Goal: Task Accomplishment & Management: Use online tool/utility

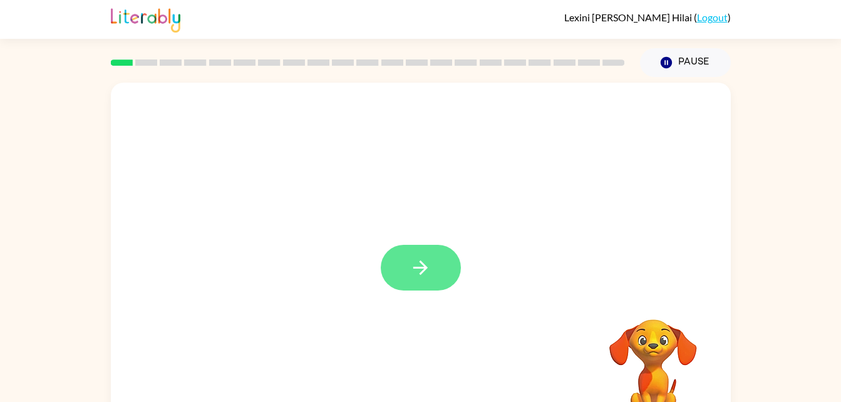
click at [437, 272] on button "button" at bounding box center [421, 268] width 80 height 46
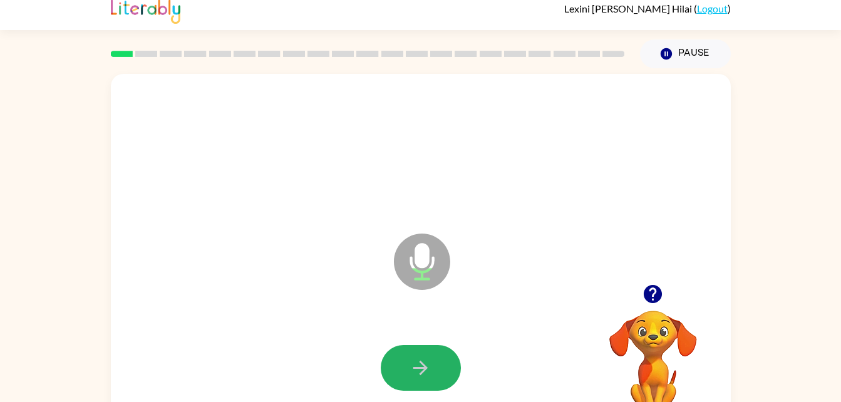
scroll to position [12, 0]
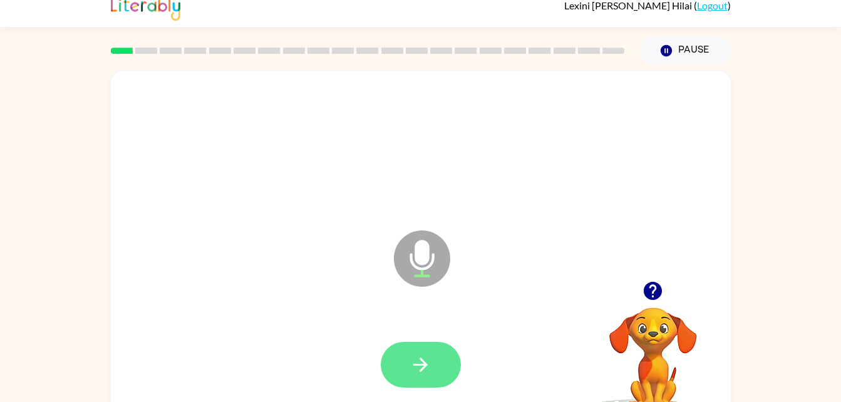
click at [438, 378] on button "button" at bounding box center [421, 365] width 80 height 46
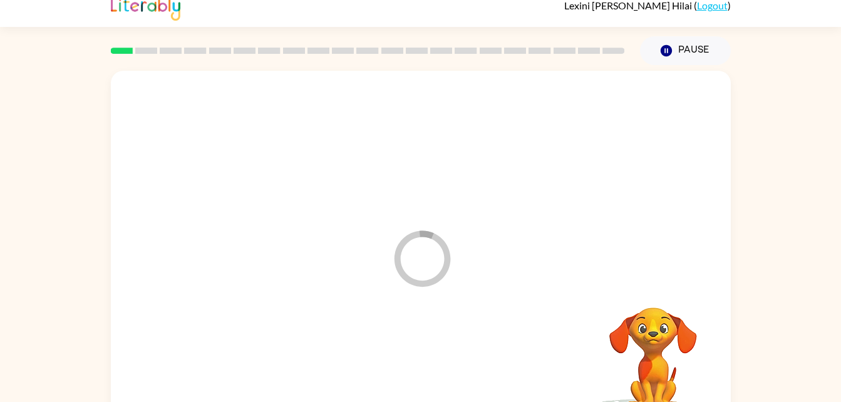
click at [430, 379] on div at bounding box center [420, 365] width 595 height 103
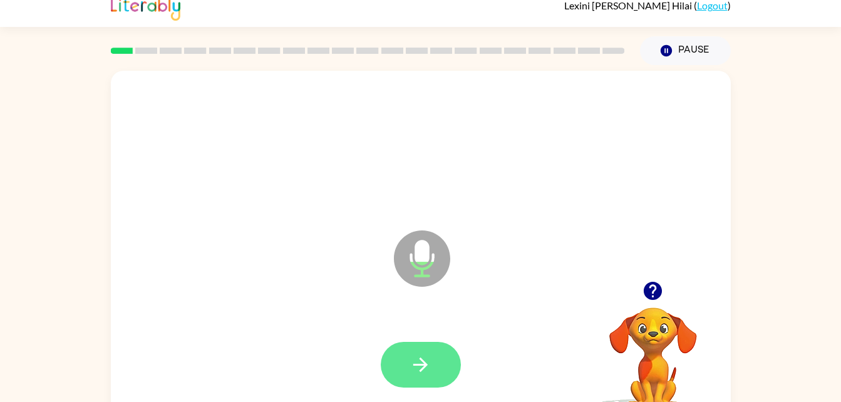
click at [418, 379] on button "button" at bounding box center [421, 365] width 80 height 46
click at [404, 369] on button "button" at bounding box center [421, 365] width 80 height 46
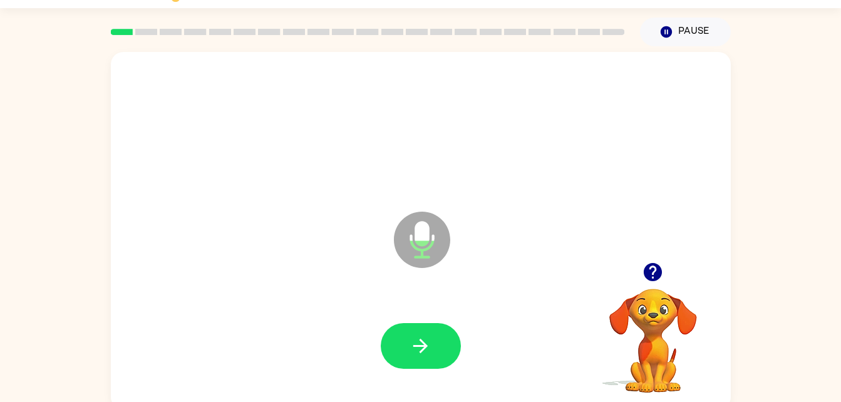
scroll to position [38, 0]
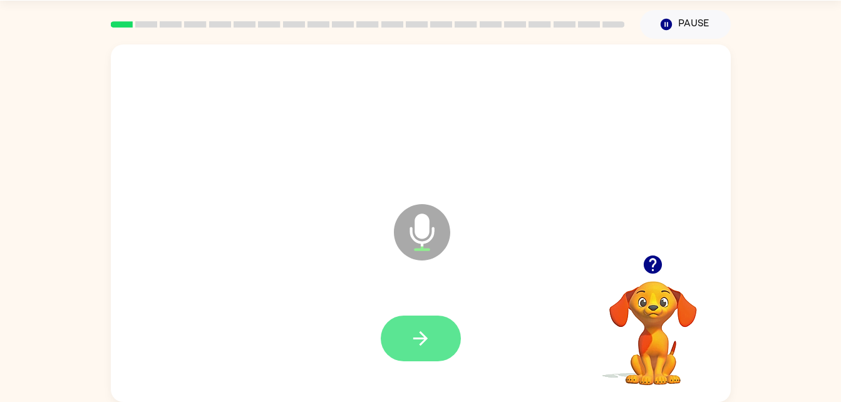
click at [422, 359] on button "button" at bounding box center [421, 339] width 80 height 46
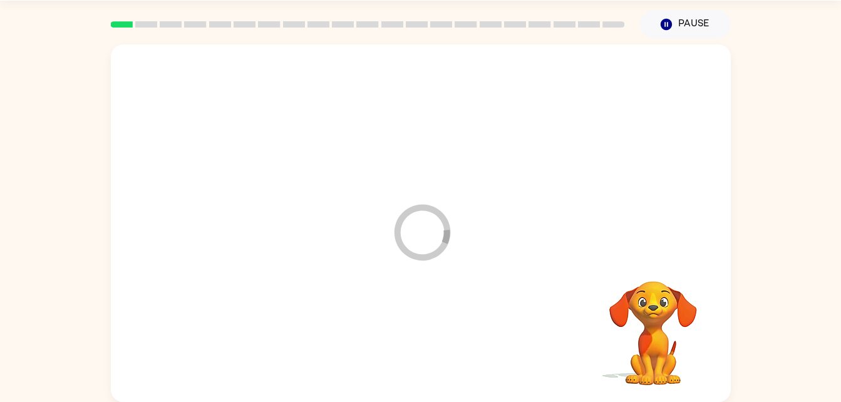
click at [419, 348] on div at bounding box center [420, 338] width 595 height 103
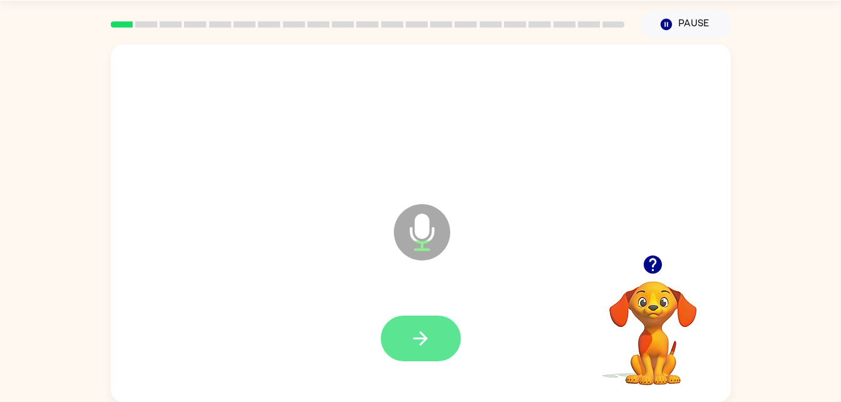
click at [426, 351] on button "button" at bounding box center [421, 339] width 80 height 46
click at [438, 344] on button "button" at bounding box center [421, 339] width 80 height 46
click at [419, 347] on icon "button" at bounding box center [420, 338] width 22 height 22
click at [414, 342] on icon "button" at bounding box center [420, 338] width 22 height 22
click at [420, 340] on icon "button" at bounding box center [420, 338] width 22 height 22
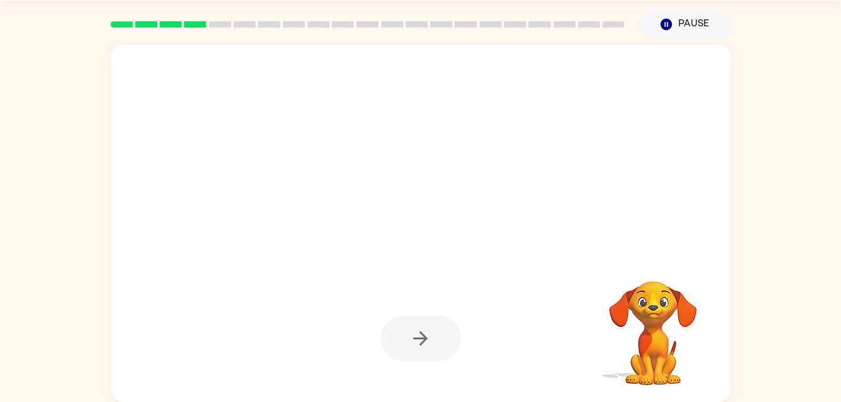
click at [445, 329] on div at bounding box center [421, 339] width 80 height 46
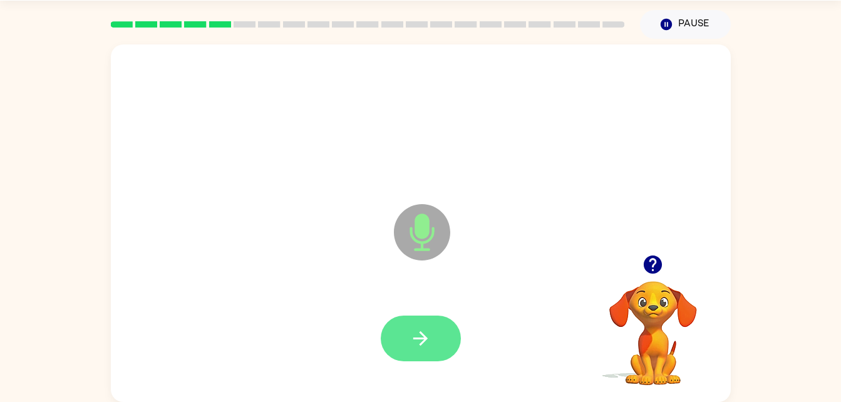
click at [428, 346] on icon "button" at bounding box center [420, 338] width 22 height 22
click at [440, 334] on button "button" at bounding box center [421, 339] width 80 height 46
click at [443, 351] on button "button" at bounding box center [421, 339] width 80 height 46
click at [423, 318] on button "button" at bounding box center [421, 339] width 80 height 46
click at [426, 358] on button "button" at bounding box center [421, 339] width 80 height 46
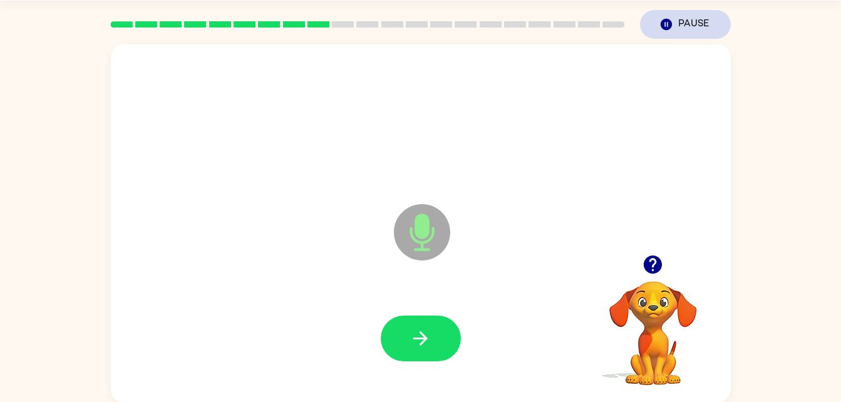
click at [676, 28] on button "Pause Pause" at bounding box center [685, 24] width 91 height 29
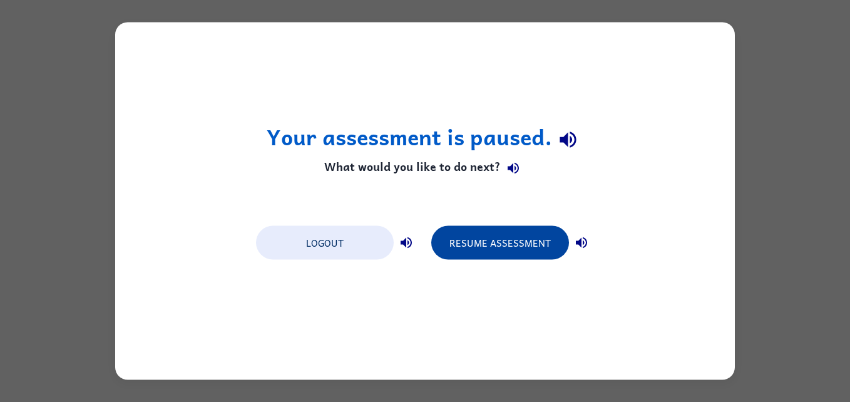
click at [460, 245] on button "Resume Assessment" at bounding box center [500, 243] width 138 height 34
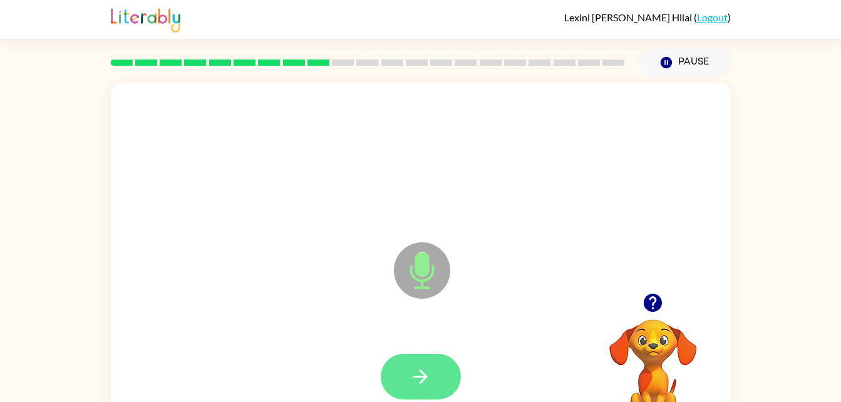
click at [427, 383] on icon "button" at bounding box center [420, 377] width 22 height 22
click at [437, 369] on button "button" at bounding box center [421, 377] width 80 height 46
click at [421, 364] on button "button" at bounding box center [421, 377] width 80 height 46
click at [410, 373] on icon "button" at bounding box center [420, 377] width 22 height 22
click at [425, 374] on icon "button" at bounding box center [420, 376] width 14 height 14
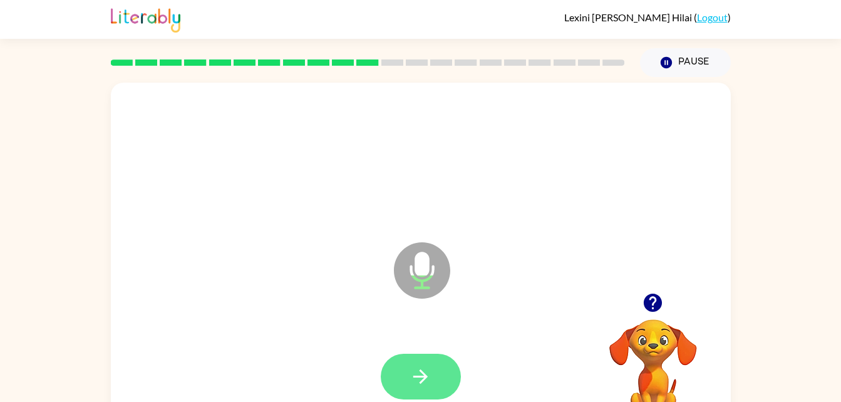
click at [420, 366] on icon "button" at bounding box center [420, 377] width 22 height 22
click at [452, 367] on button "button" at bounding box center [421, 377] width 80 height 46
click at [436, 376] on button "button" at bounding box center [421, 377] width 80 height 46
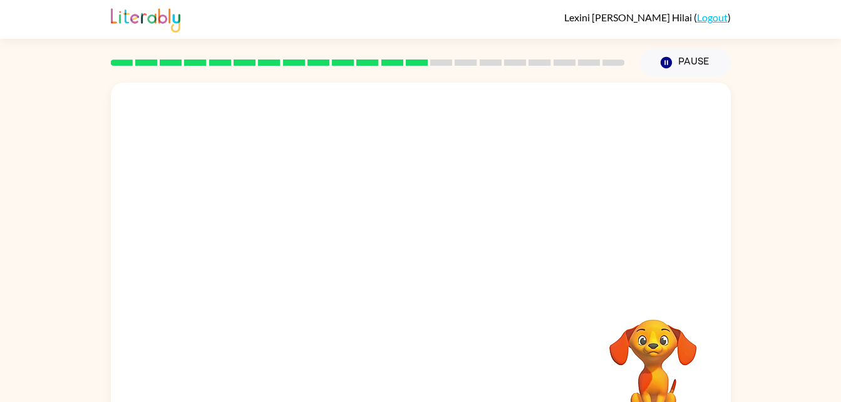
click at [78, 213] on div "Your browser must support playing .mp4 files to use Literably. Please try using…" at bounding box center [420, 258] width 841 height 363
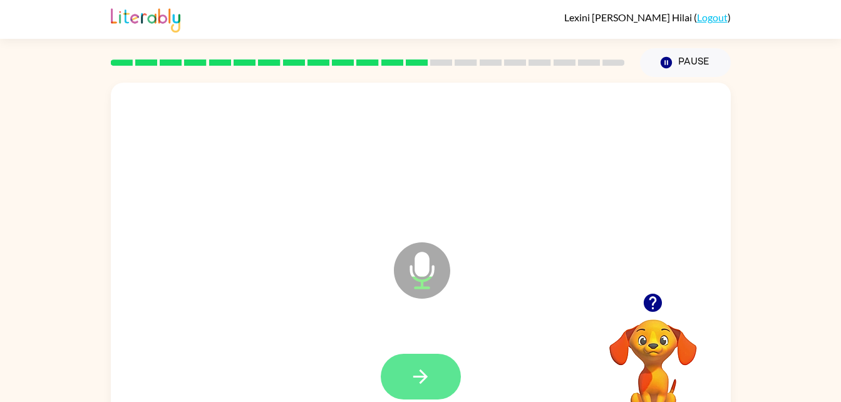
click at [432, 374] on button "button" at bounding box center [421, 377] width 80 height 46
click at [386, 377] on button "button" at bounding box center [421, 377] width 80 height 46
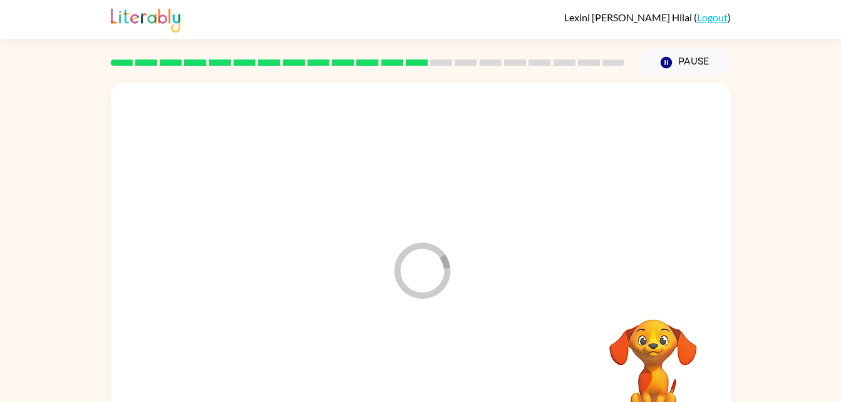
scroll to position [2, 0]
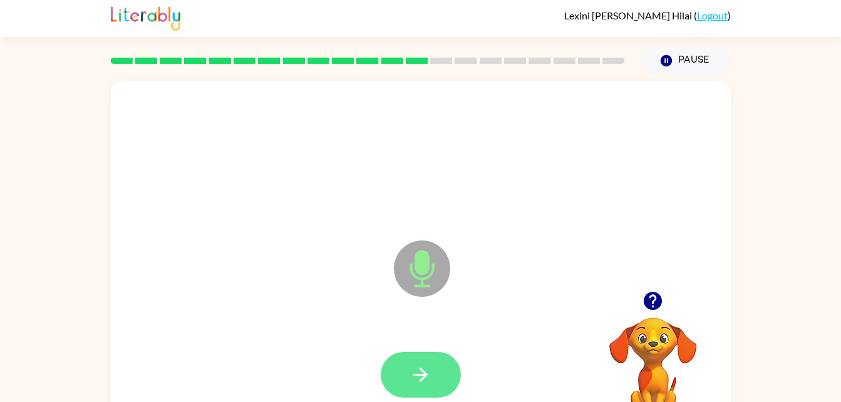
click at [430, 369] on icon "button" at bounding box center [420, 375] width 22 height 22
click at [423, 377] on icon "button" at bounding box center [420, 375] width 14 height 14
click at [424, 385] on icon "button" at bounding box center [420, 375] width 22 height 22
click at [432, 379] on button "button" at bounding box center [421, 375] width 80 height 46
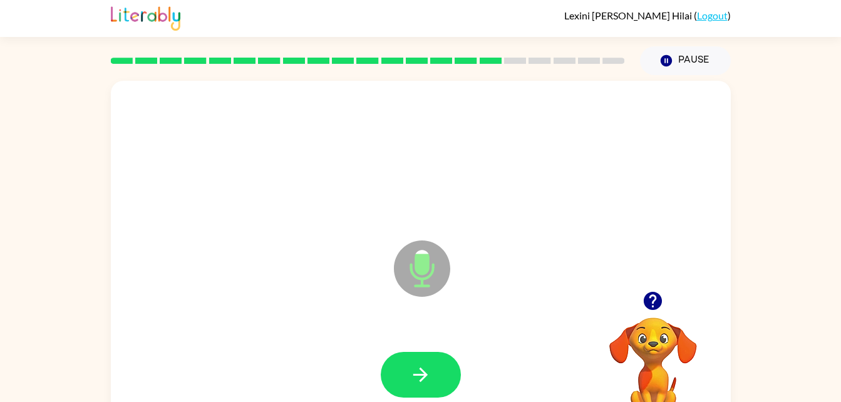
click at [231, 196] on div at bounding box center [420, 157] width 595 height 103
click at [270, 249] on div "Microphone The Microphone is here when it is your turn to talk" at bounding box center [390, 237] width 535 height 45
click at [431, 379] on button "button" at bounding box center [421, 375] width 80 height 46
click at [444, 391] on button "button" at bounding box center [421, 375] width 80 height 46
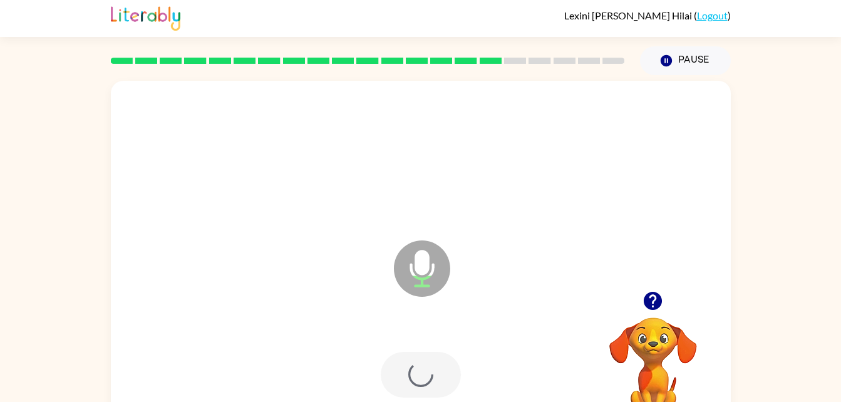
click at [440, 387] on div at bounding box center [421, 375] width 80 height 46
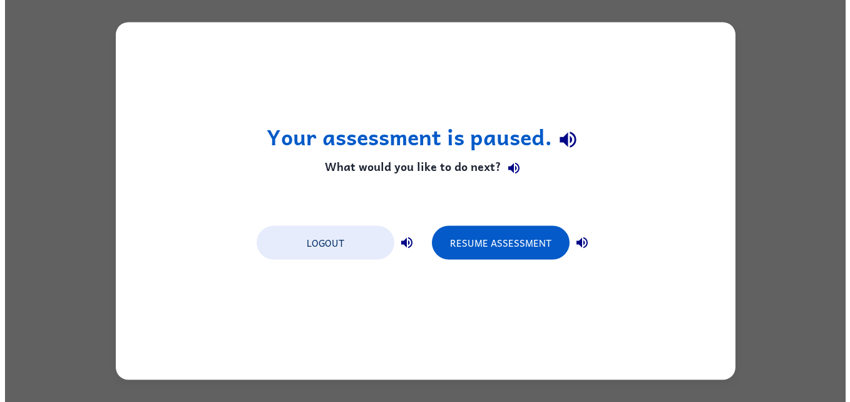
scroll to position [0, 0]
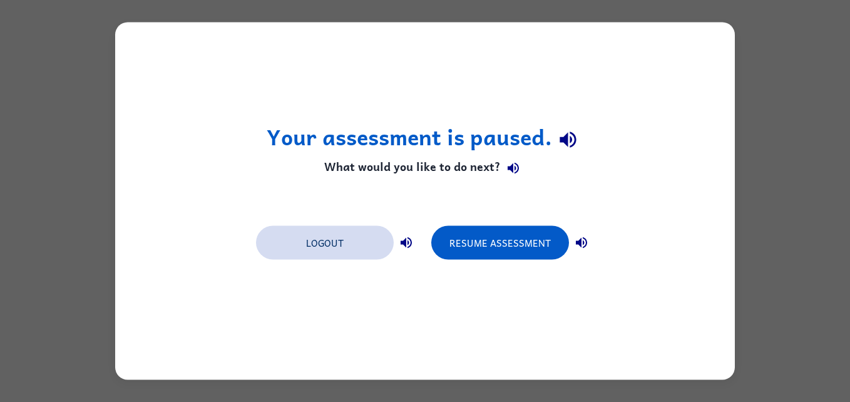
click at [331, 247] on button "Logout" at bounding box center [325, 243] width 138 height 34
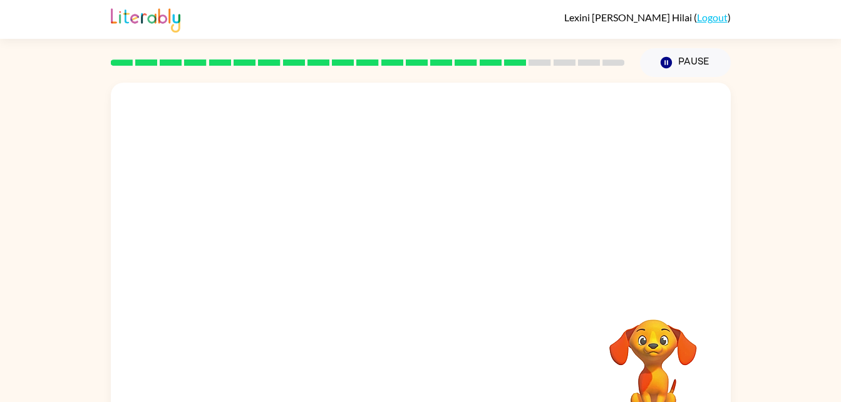
click at [150, 283] on div at bounding box center [421, 188] width 620 height 210
click at [215, 166] on div at bounding box center [421, 188] width 620 height 210
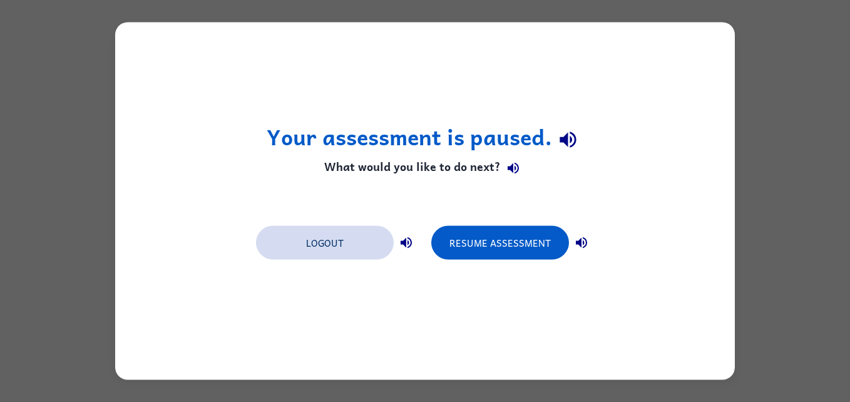
click at [346, 248] on button "Logout" at bounding box center [325, 243] width 138 height 34
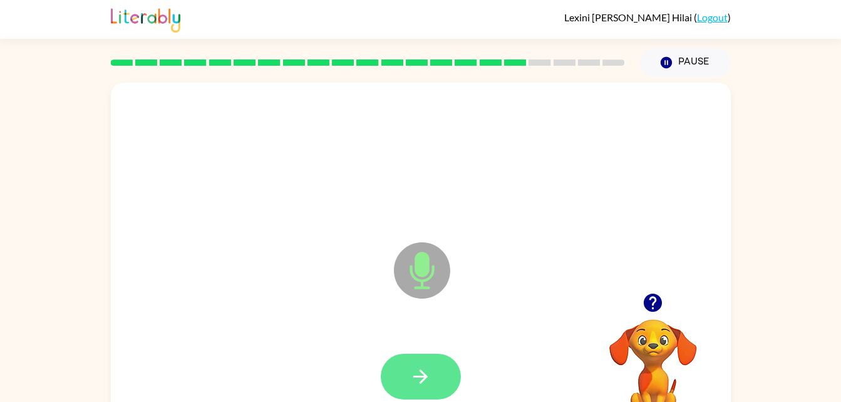
click at [433, 378] on button "button" at bounding box center [421, 377] width 80 height 46
click at [438, 380] on button "button" at bounding box center [421, 377] width 80 height 46
click at [413, 388] on button "button" at bounding box center [421, 377] width 80 height 46
click at [431, 376] on icon "button" at bounding box center [420, 377] width 22 height 22
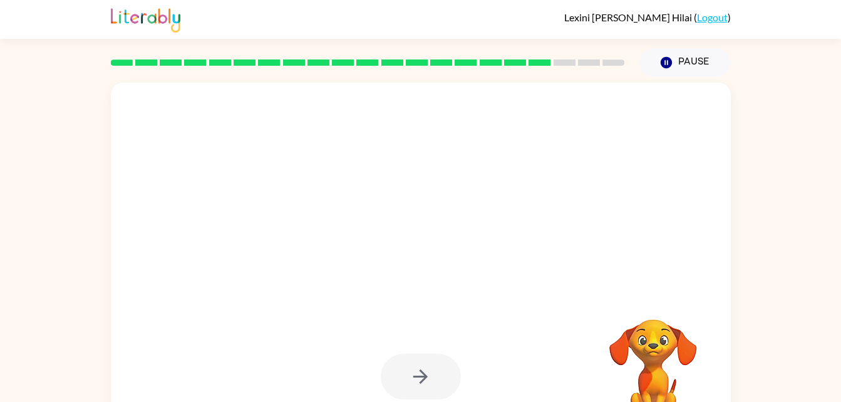
click at [525, 282] on div at bounding box center [421, 262] width 620 height 358
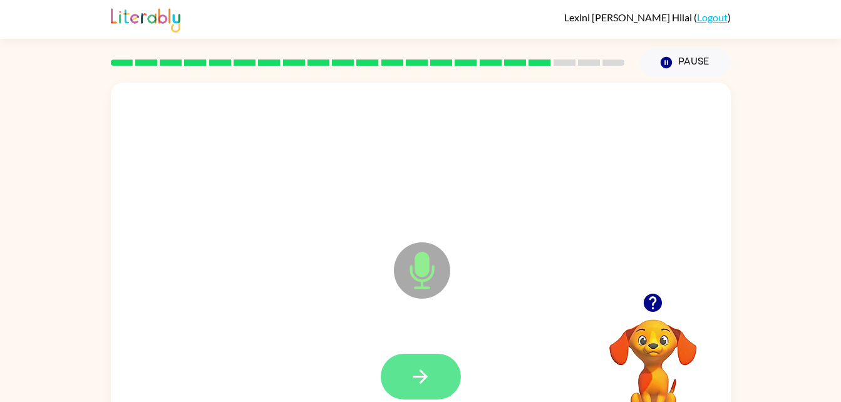
click at [430, 376] on icon "button" at bounding box center [420, 377] width 22 height 22
click at [425, 377] on icon "button" at bounding box center [420, 376] width 14 height 14
click at [437, 384] on button "button" at bounding box center [421, 377] width 80 height 46
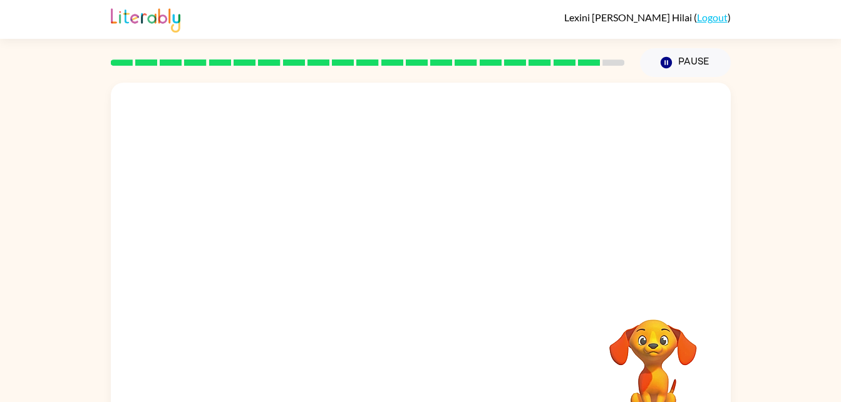
click at [172, 171] on div at bounding box center [420, 159] width 595 height 103
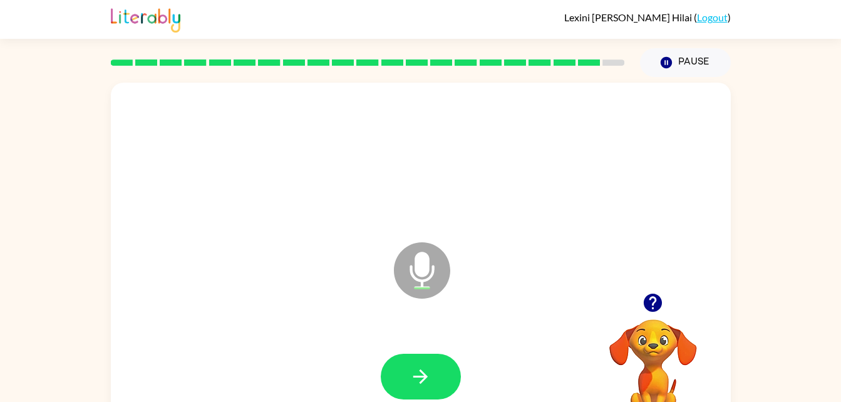
click at [172, 171] on div at bounding box center [420, 159] width 595 height 103
click at [423, 376] on icon "button" at bounding box center [420, 376] width 14 height 14
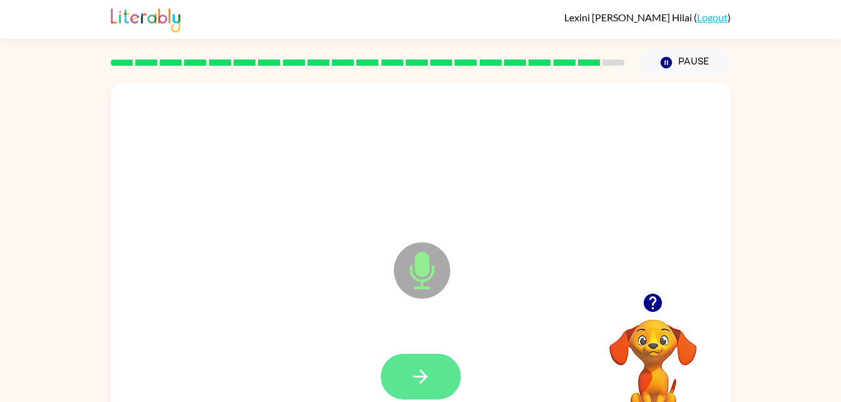
click at [430, 366] on icon "button" at bounding box center [420, 377] width 22 height 22
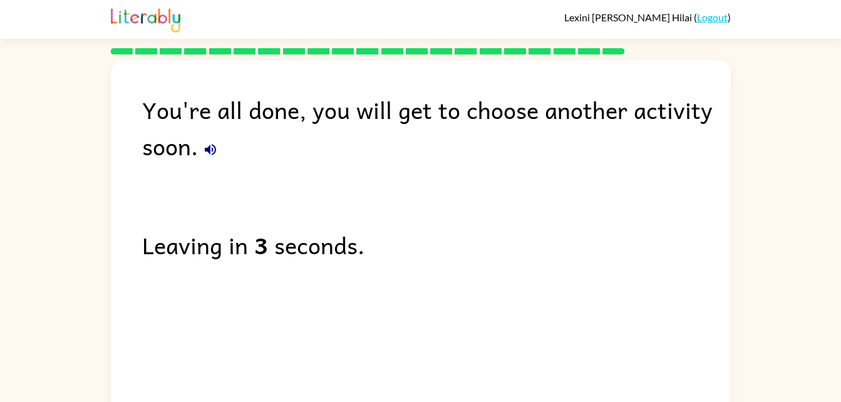
click at [172, 171] on div "You're all done, you will get to choose another activity soon. Leaving in 3 sec…" at bounding box center [421, 235] width 620 height 351
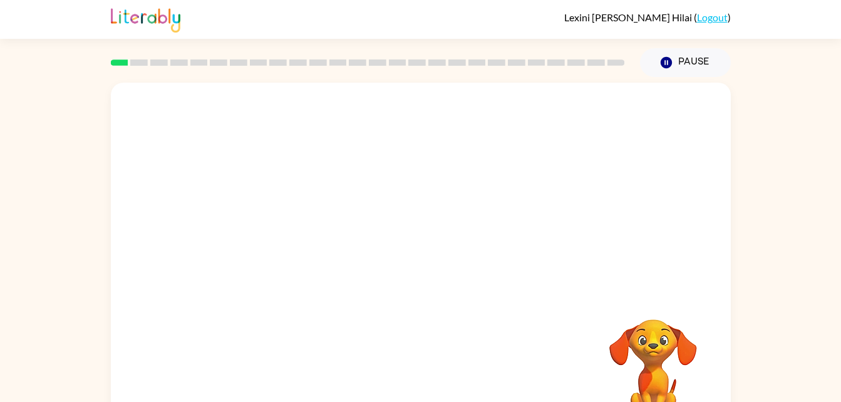
drag, startPoint x: 0, startPoint y: 0, endPoint x: 160, endPoint y: 170, distance: 233.4
click at [160, 170] on div at bounding box center [421, 188] width 620 height 210
click at [168, 170] on div at bounding box center [421, 262] width 620 height 358
click at [443, 281] on button "button" at bounding box center [421, 268] width 80 height 46
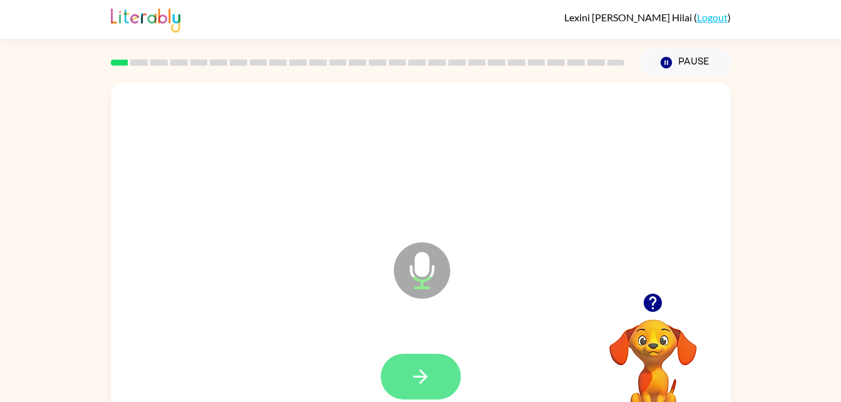
click at [420, 374] on icon "button" at bounding box center [420, 377] width 22 height 22
click at [428, 394] on button "button" at bounding box center [421, 377] width 80 height 46
click at [431, 383] on button "button" at bounding box center [421, 377] width 80 height 46
click at [436, 379] on button "button" at bounding box center [421, 377] width 80 height 46
click at [435, 376] on button "button" at bounding box center [421, 377] width 80 height 46
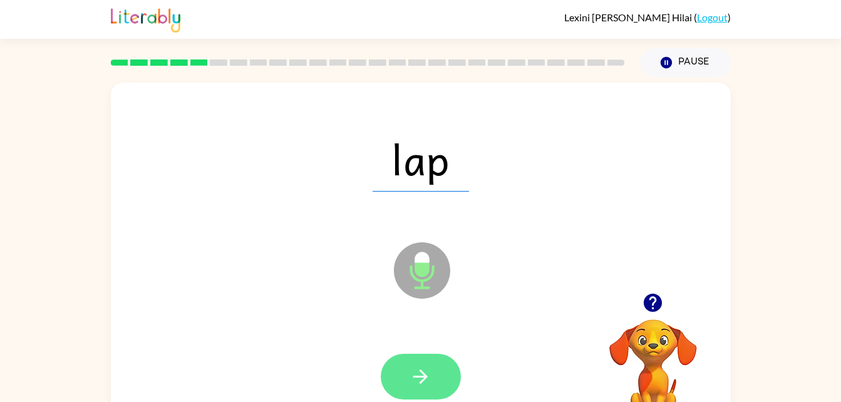
click at [435, 373] on button "button" at bounding box center [421, 377] width 80 height 46
click at [418, 399] on button "button" at bounding box center [421, 377] width 80 height 46
click at [448, 388] on button "button" at bounding box center [421, 377] width 80 height 46
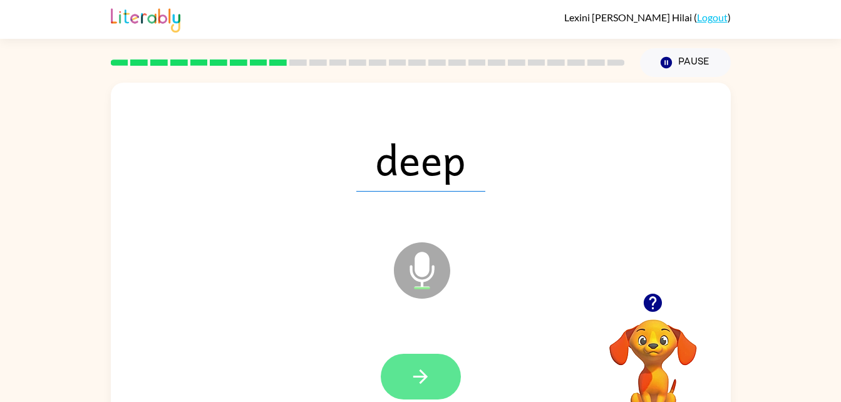
click at [430, 393] on button "button" at bounding box center [421, 377] width 80 height 46
click at [423, 373] on icon "button" at bounding box center [420, 376] width 14 height 14
click at [434, 388] on button "button" at bounding box center [421, 377] width 80 height 46
click at [433, 375] on button "button" at bounding box center [421, 377] width 80 height 46
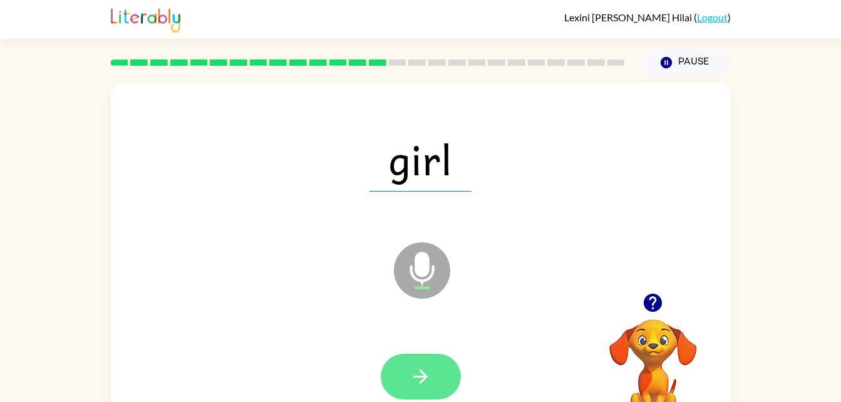
click at [419, 387] on icon "button" at bounding box center [420, 377] width 22 height 22
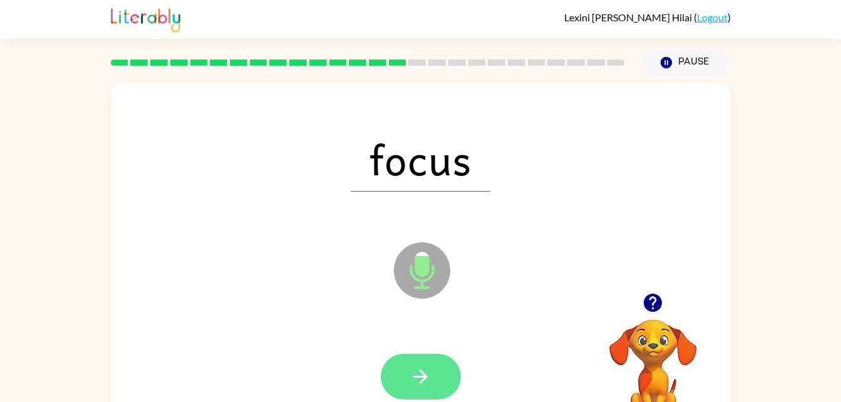
click at [434, 397] on button "button" at bounding box center [421, 377] width 80 height 46
click at [451, 370] on button "button" at bounding box center [421, 377] width 80 height 46
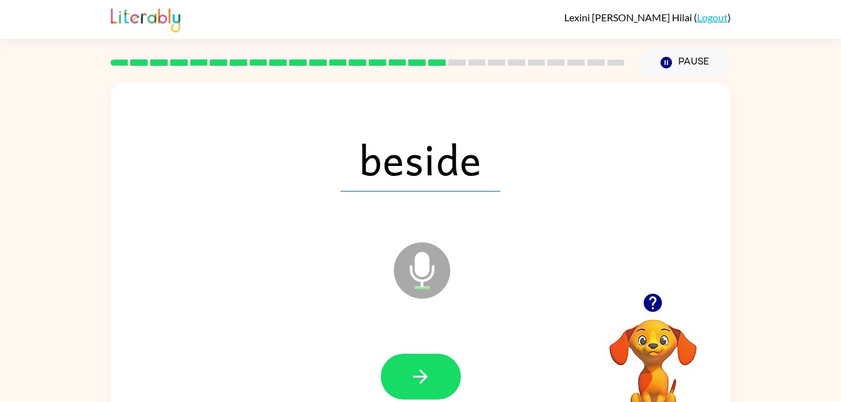
click at [446, 354] on div at bounding box center [421, 377] width 80 height 46
click at [436, 365] on button "button" at bounding box center [421, 377] width 80 height 46
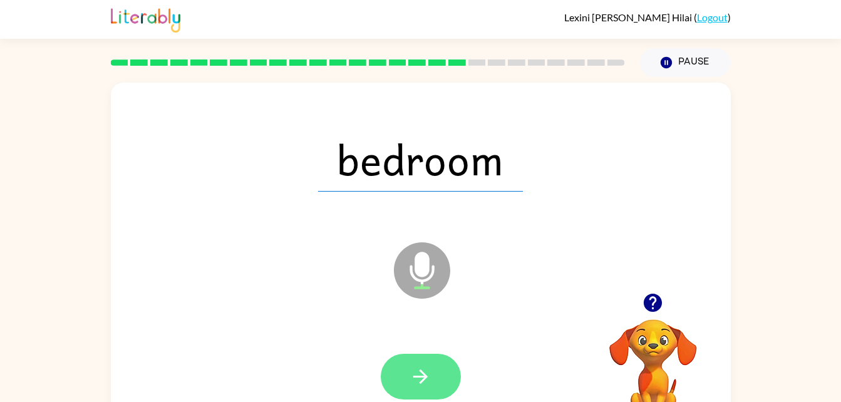
click at [426, 366] on icon "button" at bounding box center [420, 377] width 22 height 22
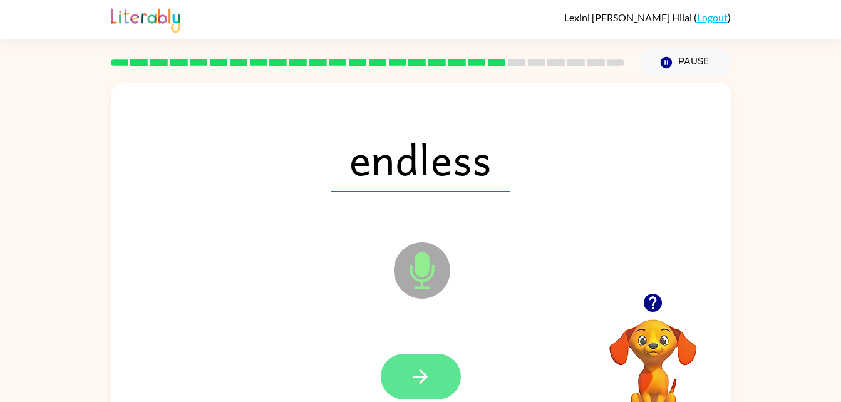
click at [424, 373] on icon "button" at bounding box center [420, 377] width 22 height 22
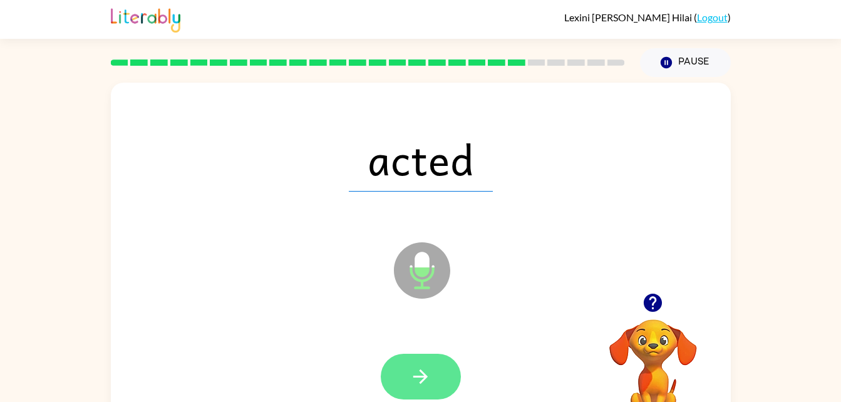
click at [433, 386] on button "button" at bounding box center [421, 377] width 80 height 46
click at [429, 388] on button "button" at bounding box center [421, 377] width 80 height 46
click at [436, 385] on button "button" at bounding box center [421, 377] width 80 height 46
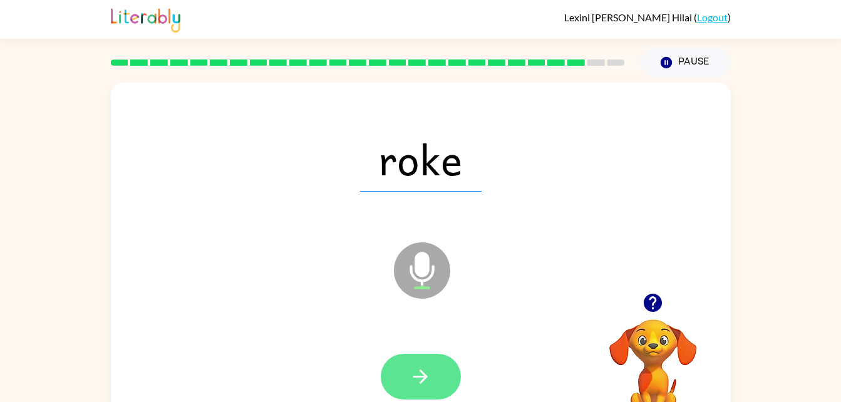
click at [426, 379] on icon "button" at bounding box center [420, 377] width 22 height 22
click at [418, 385] on icon "button" at bounding box center [420, 377] width 22 height 22
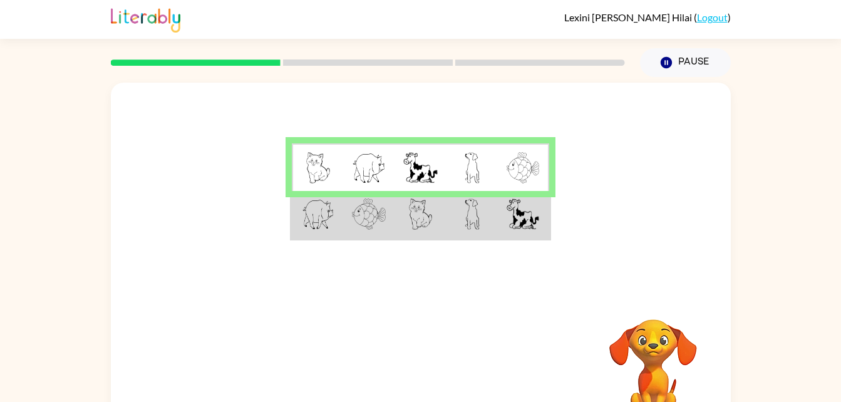
click at [480, 212] on td at bounding box center [471, 215] width 51 height 48
click at [470, 212] on img at bounding box center [472, 213] width 15 height 31
click at [471, 210] on img at bounding box center [472, 213] width 15 height 31
click at [473, 216] on img at bounding box center [472, 213] width 15 height 31
click at [475, 215] on img at bounding box center [472, 213] width 15 height 31
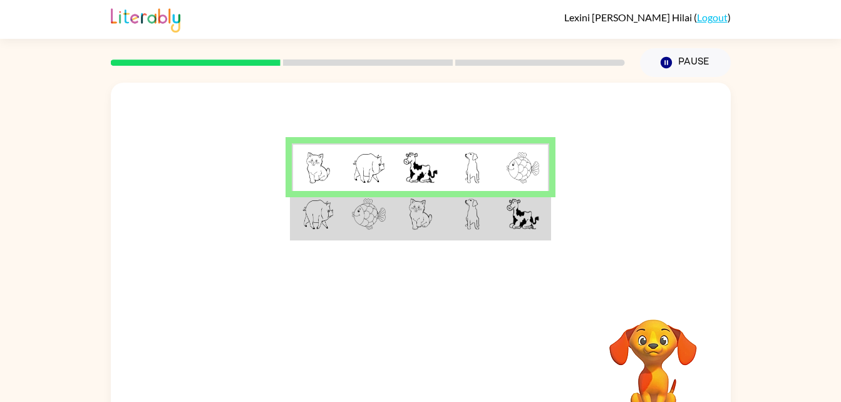
click at [476, 160] on img at bounding box center [472, 167] width 15 height 31
click at [480, 158] on td at bounding box center [471, 167] width 51 height 48
click at [483, 223] on td at bounding box center [471, 215] width 51 height 48
click at [490, 220] on td at bounding box center [471, 215] width 51 height 48
click at [498, 216] on td at bounding box center [523, 215] width 51 height 48
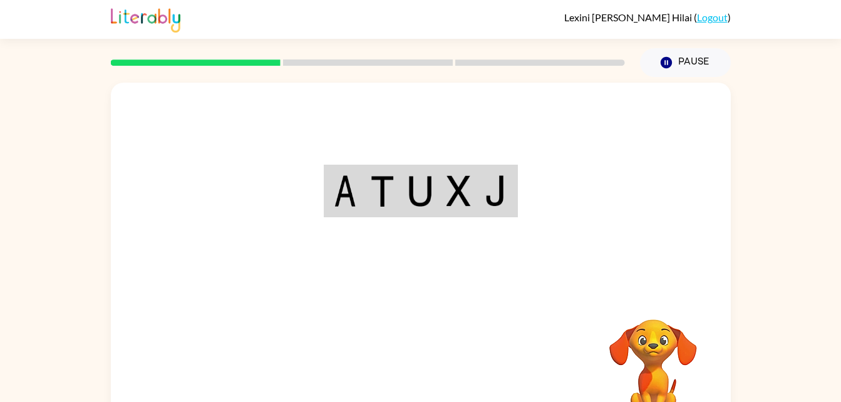
click at [433, 380] on div "Your browser must support playing .mp4 files to use Literably. Please try using…" at bounding box center [421, 262] width 620 height 358
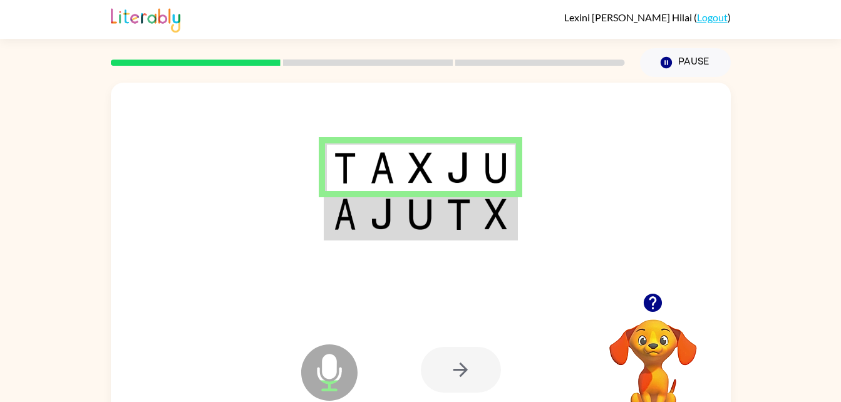
click at [498, 214] on img at bounding box center [496, 213] width 23 height 31
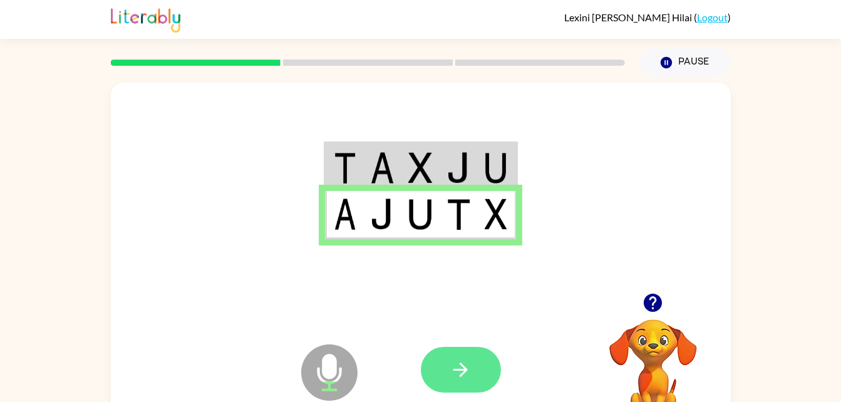
click at [466, 375] on icon "button" at bounding box center [461, 370] width 22 height 22
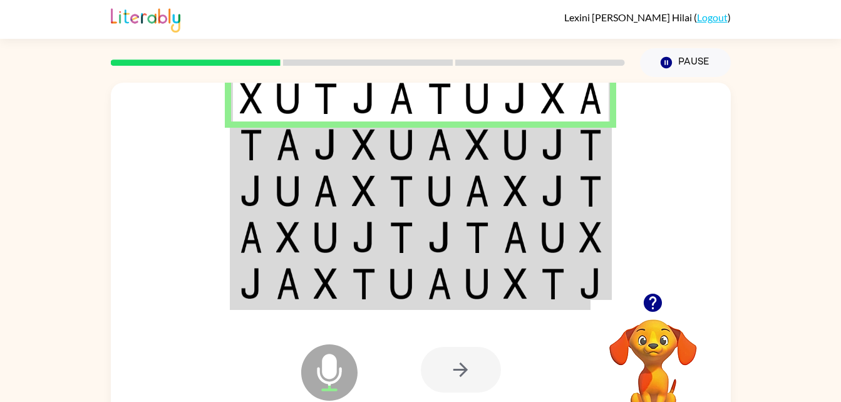
click at [257, 143] on img at bounding box center [251, 144] width 23 height 31
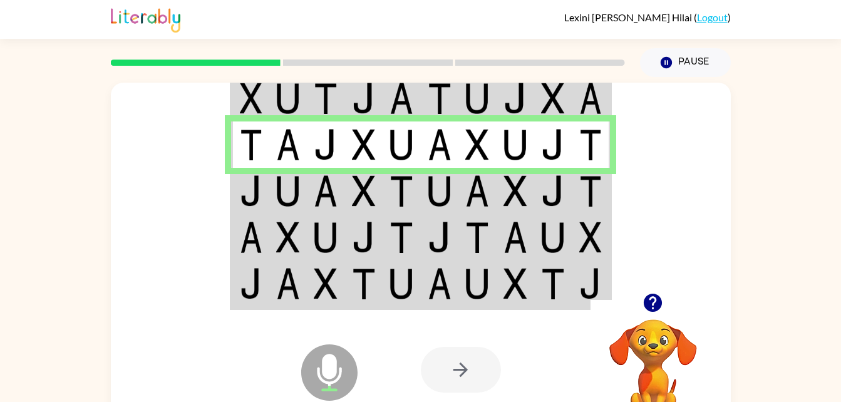
click at [481, 193] on img at bounding box center [477, 190] width 24 height 31
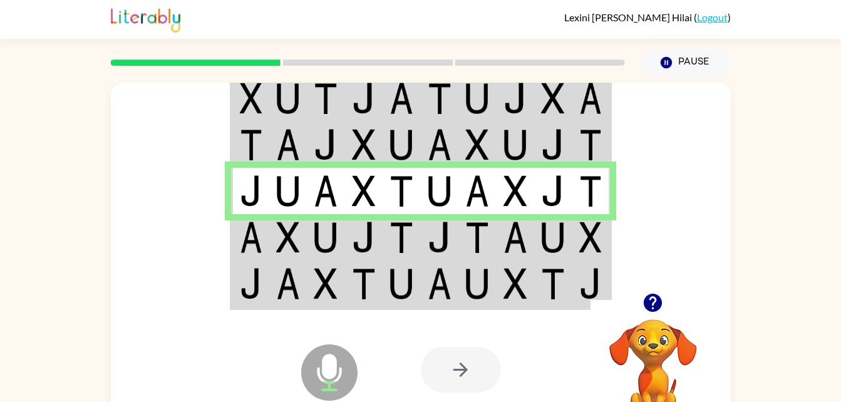
click at [590, 237] on img at bounding box center [590, 237] width 23 height 31
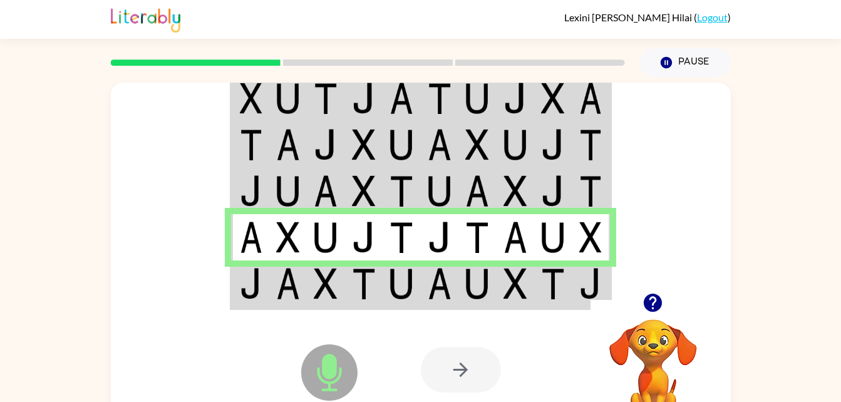
click at [609, 291] on div at bounding box center [652, 303] width 125 height 32
click at [557, 279] on img at bounding box center [553, 283] width 24 height 31
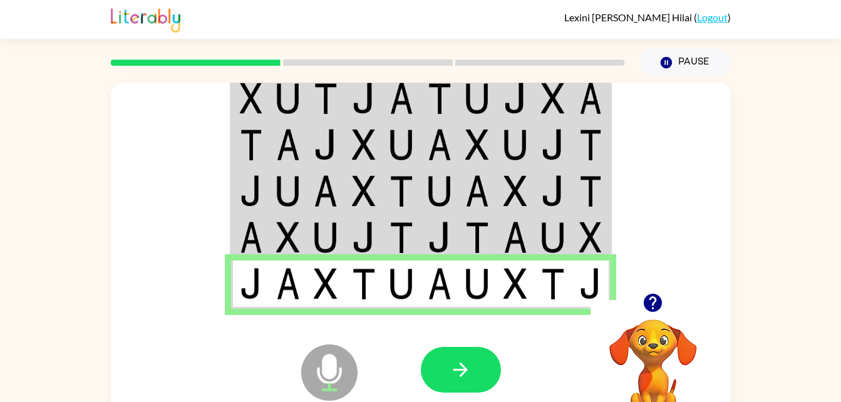
click at [456, 399] on icon "Microphone The Microphone is here when it is your turn to talk" at bounding box center [392, 388] width 188 height 94
click at [473, 377] on button "button" at bounding box center [461, 370] width 80 height 46
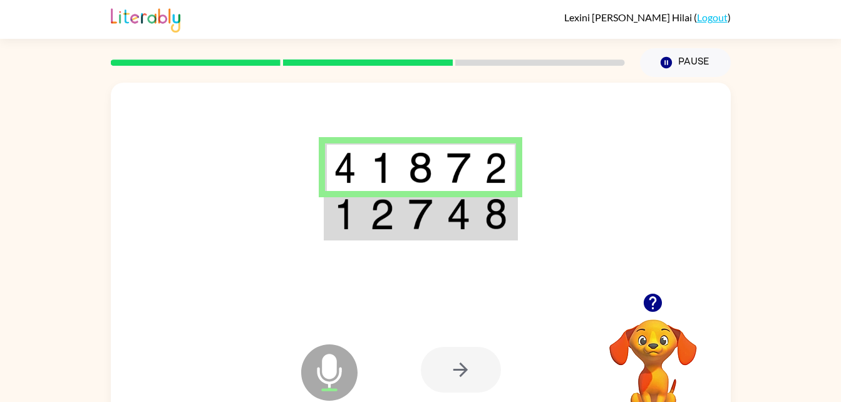
click at [463, 228] on img at bounding box center [458, 213] width 24 height 31
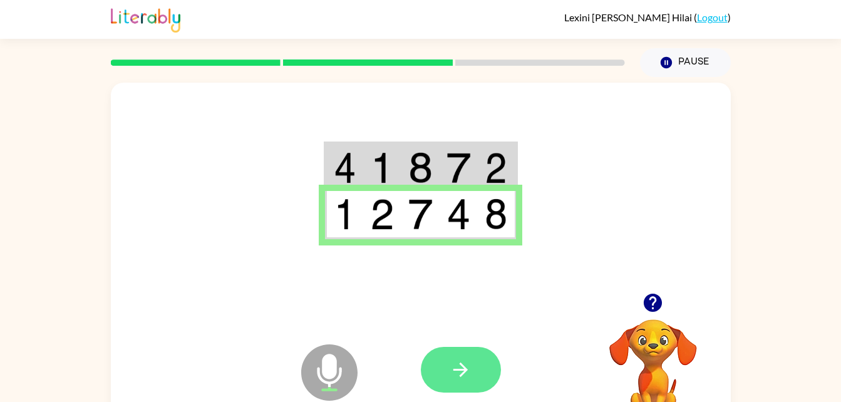
click at [475, 369] on button "button" at bounding box center [461, 370] width 80 height 46
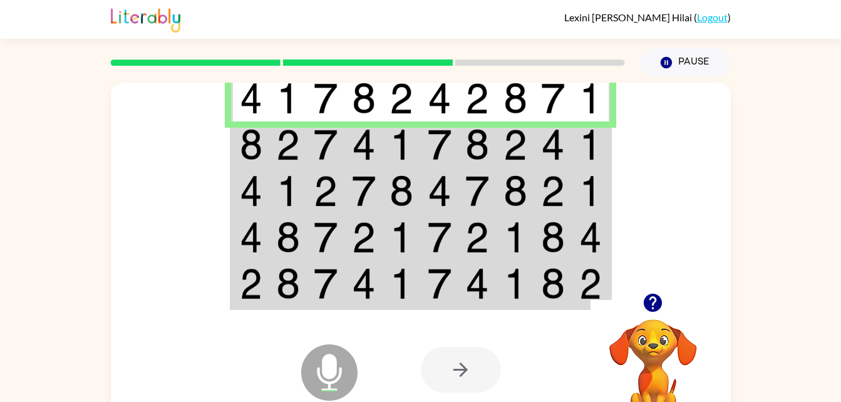
click at [277, 145] on img at bounding box center [288, 144] width 24 height 31
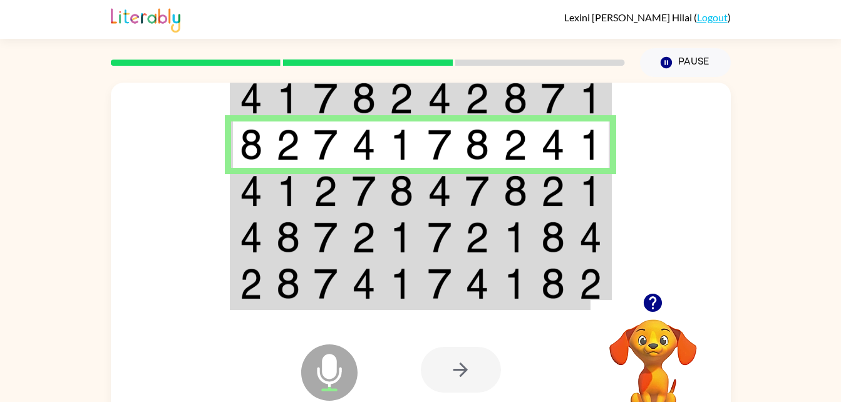
click at [263, 191] on td at bounding box center [250, 191] width 38 height 46
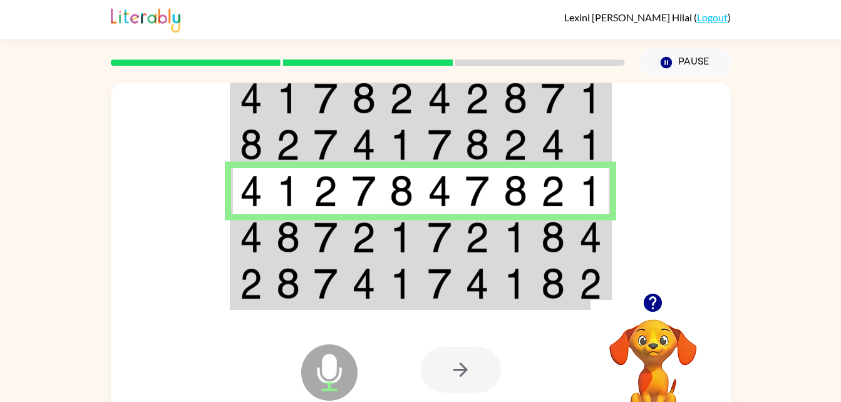
click at [262, 241] on td at bounding box center [250, 237] width 38 height 46
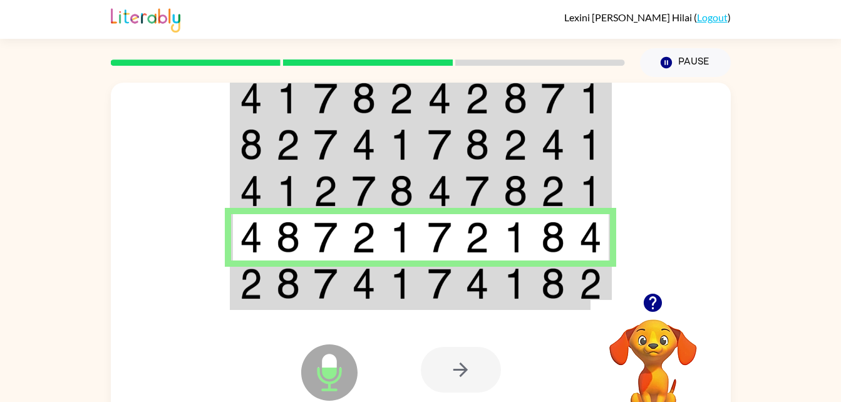
click at [196, 163] on div at bounding box center [421, 188] width 620 height 210
click at [255, 300] on div "Microphone The Microphone is here when it is your turn to talk" at bounding box center [298, 340] width 125 height 83
click at [289, 291] on img at bounding box center [288, 283] width 24 height 31
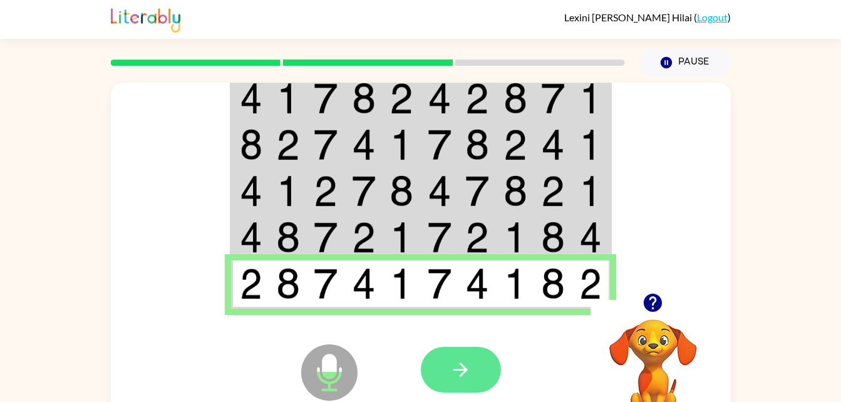
click at [460, 368] on icon "button" at bounding box center [461, 370] width 22 height 22
